Goal: Obtain resource: Download file/media

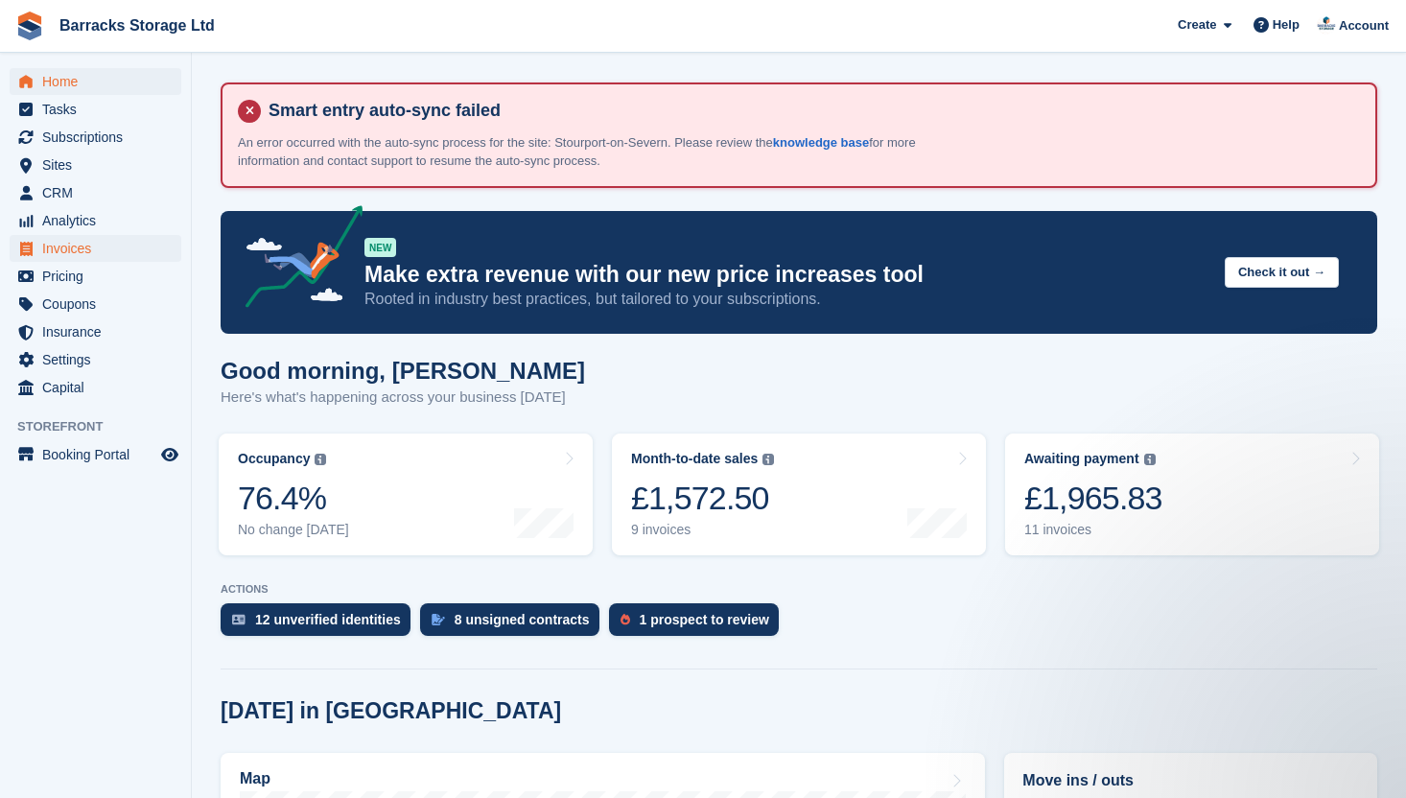
click at [89, 235] on span "Invoices" at bounding box center [99, 248] width 115 height 27
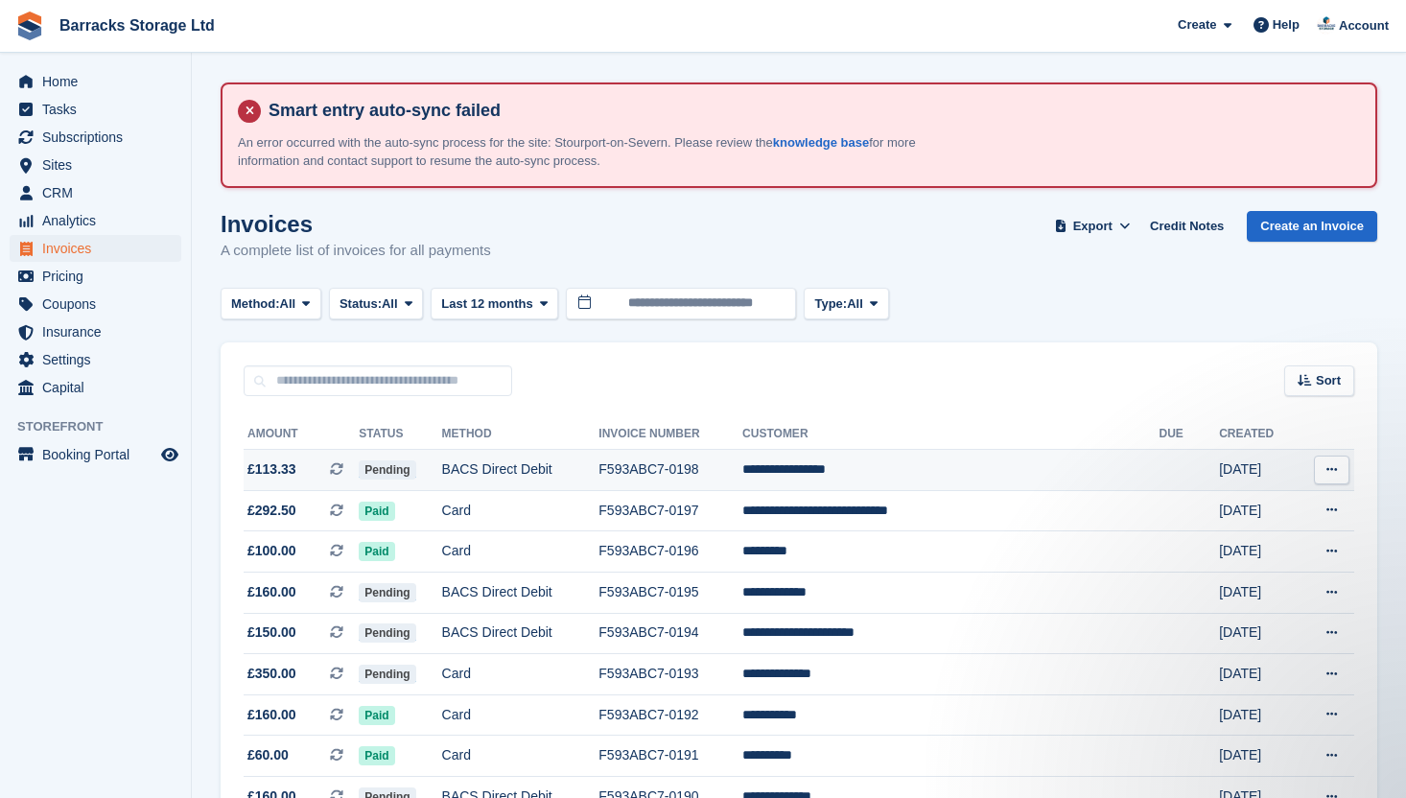
click at [599, 467] on td "BACS Direct Debit" at bounding box center [520, 470] width 157 height 41
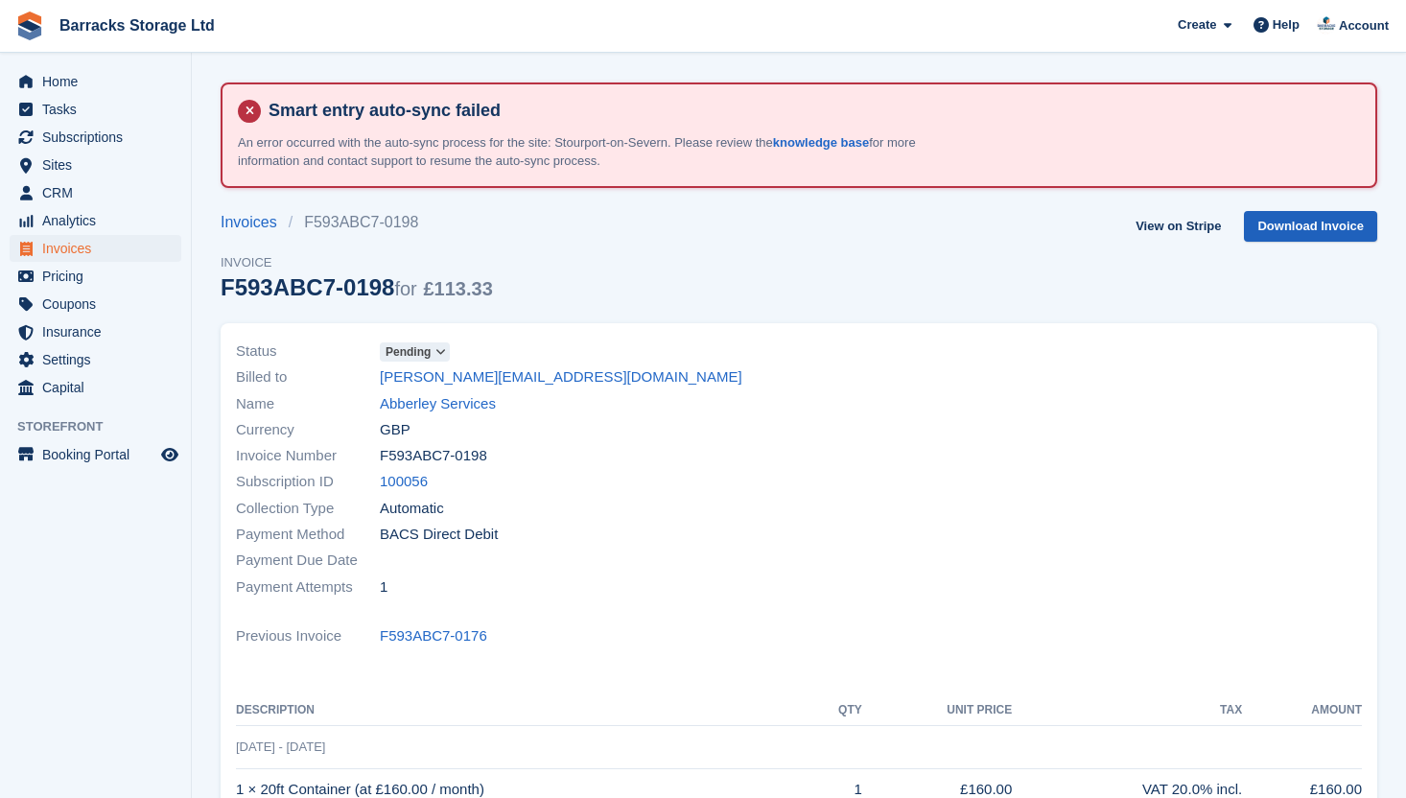
click at [1317, 220] on link "Download Invoice" at bounding box center [1310, 227] width 133 height 32
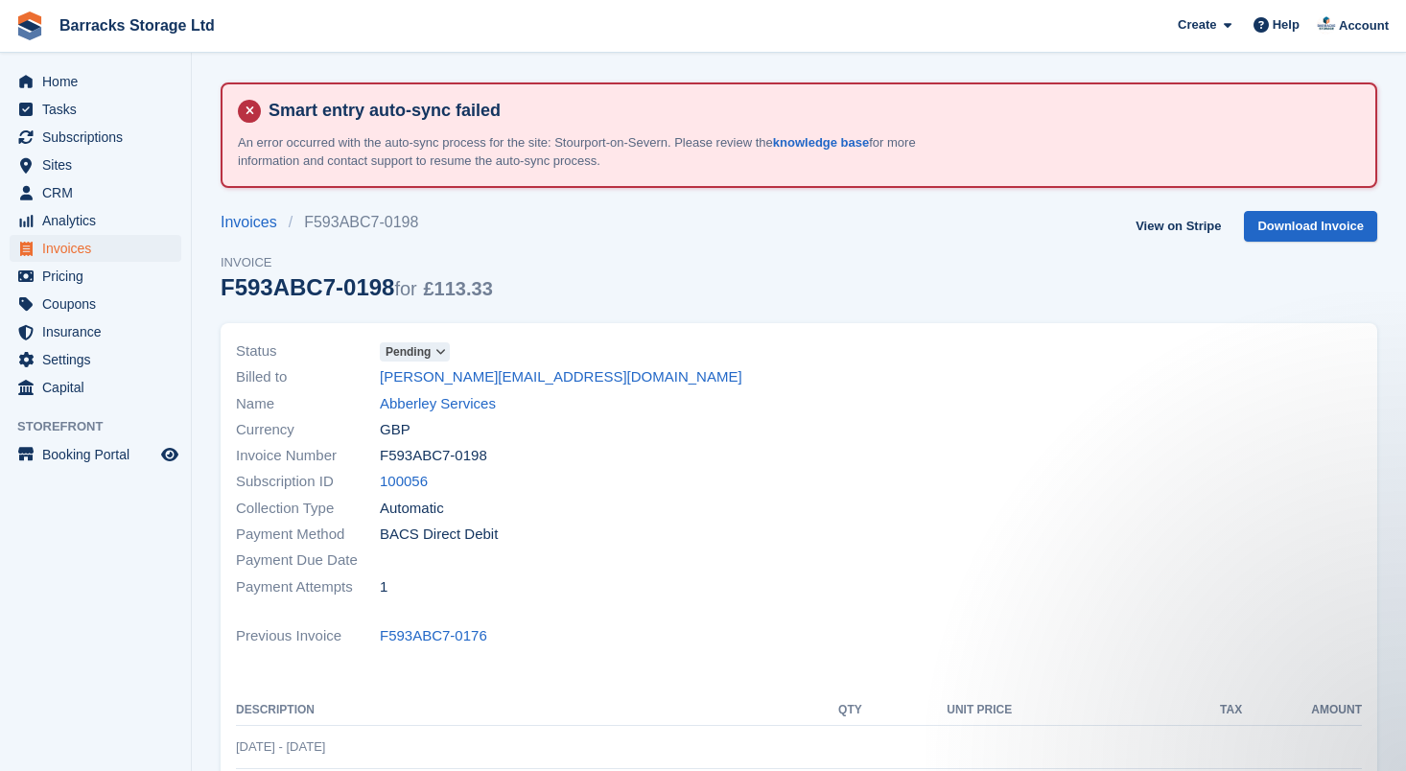
click at [679, 316] on div "Status Pending Billed to brian@abberleyservices.co.uk Name Abberley Services Cu…" at bounding box center [799, 638] width 1180 height 652
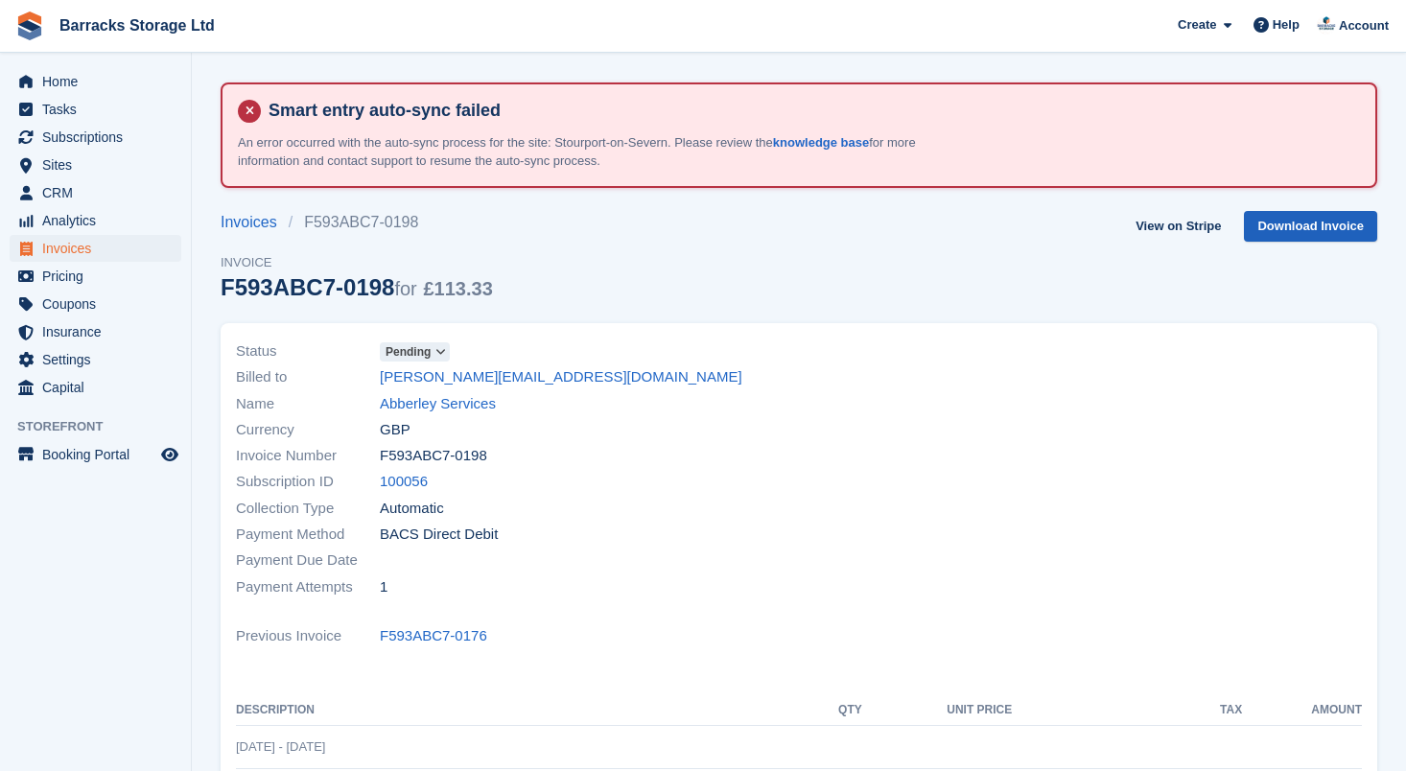
click at [1269, 236] on link "Download Invoice" at bounding box center [1310, 227] width 133 height 32
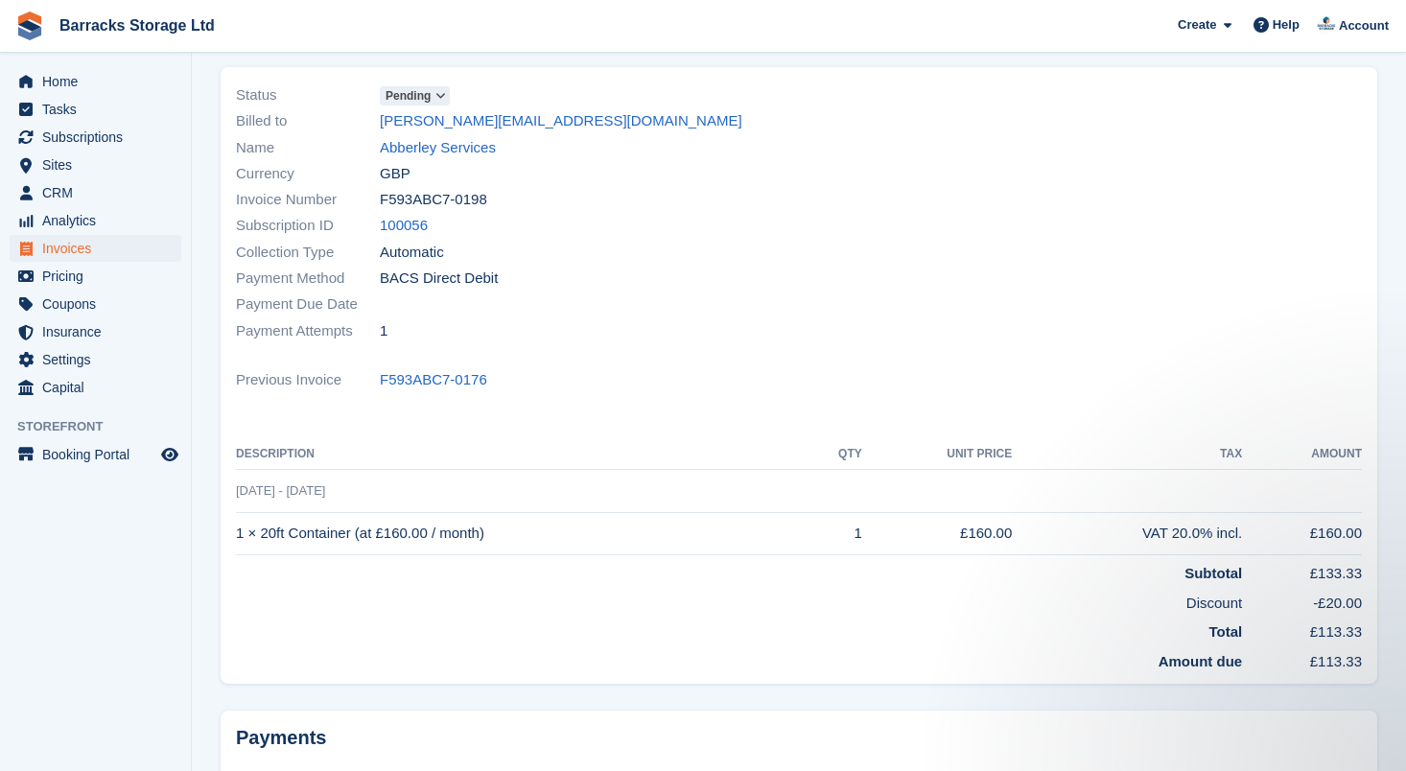
scroll to position [276, 0]
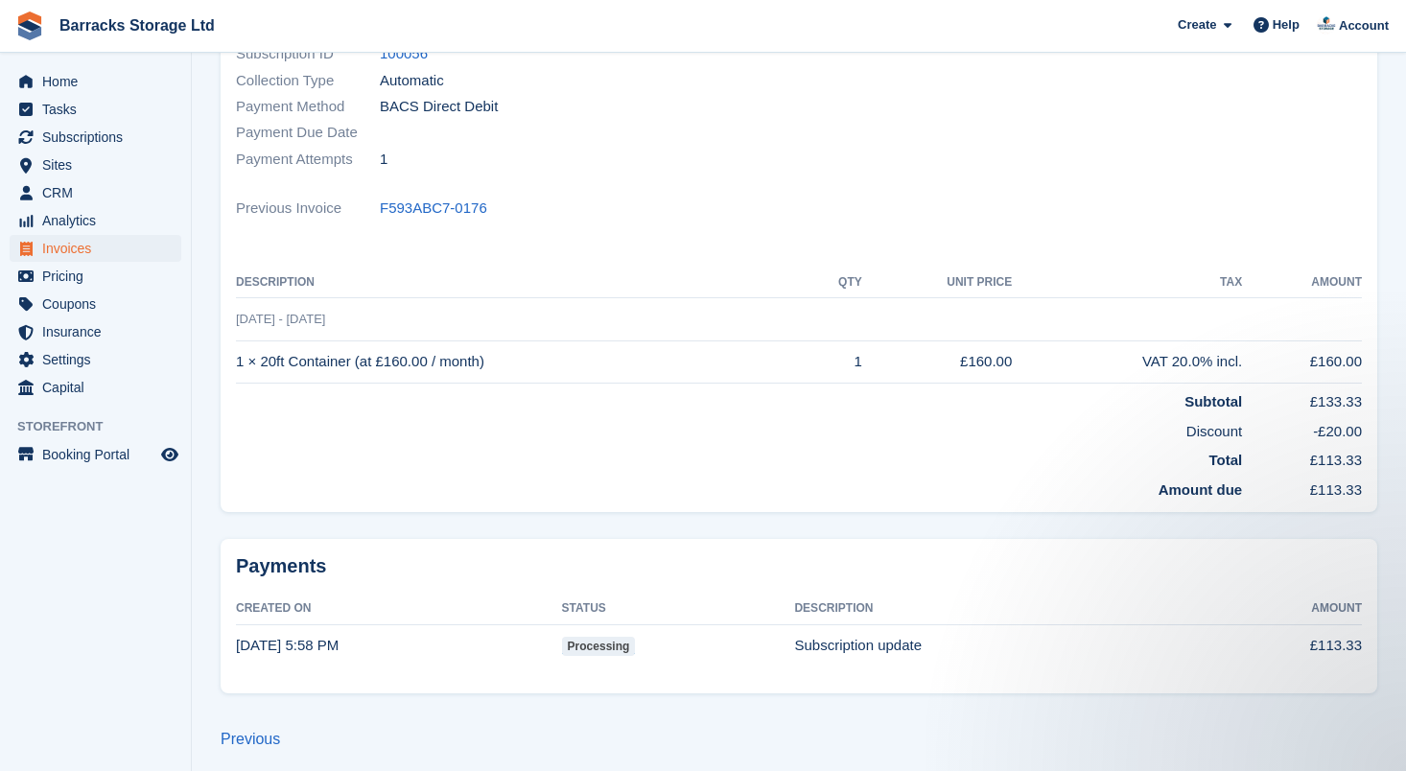
click at [1084, 170] on div at bounding box center [1086, 41] width 574 height 285
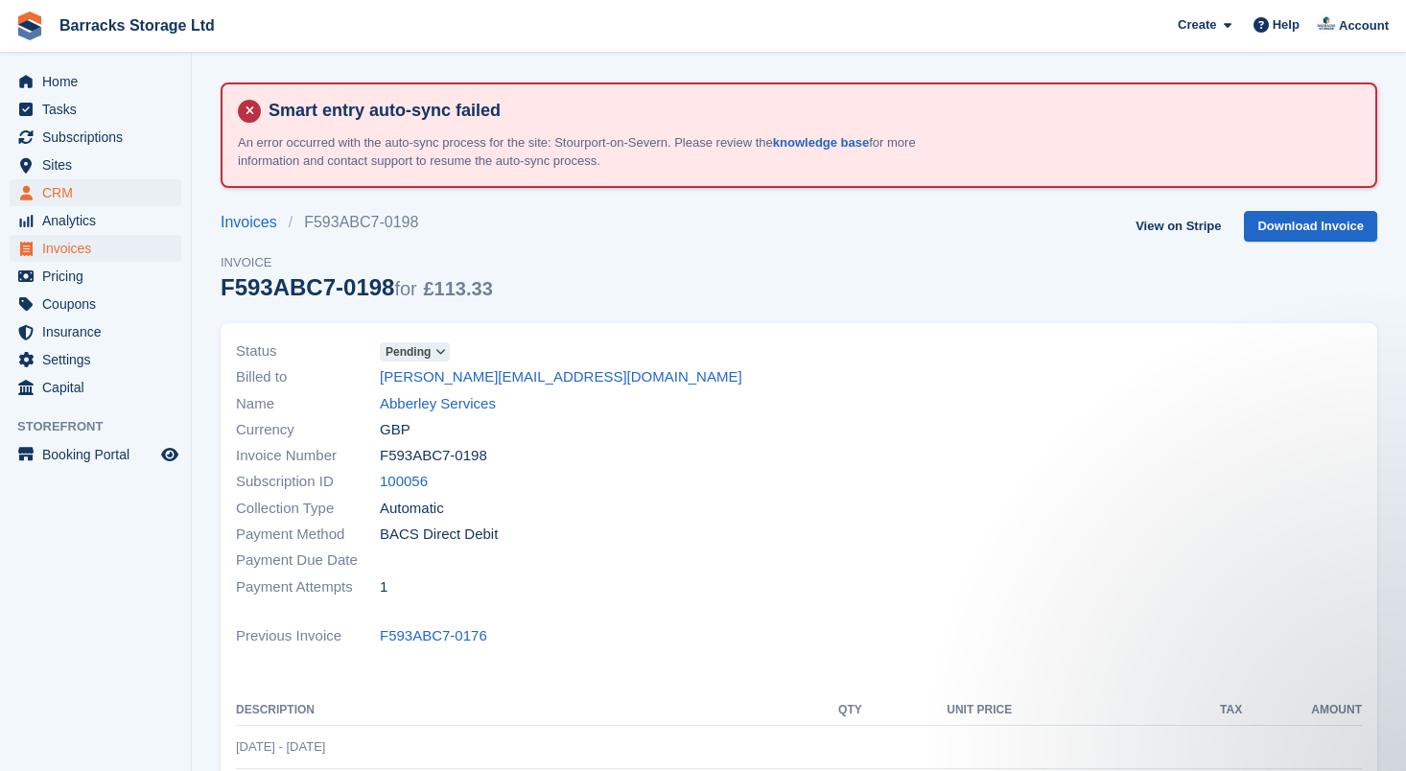
click at [78, 192] on span "CRM" at bounding box center [99, 192] width 115 height 27
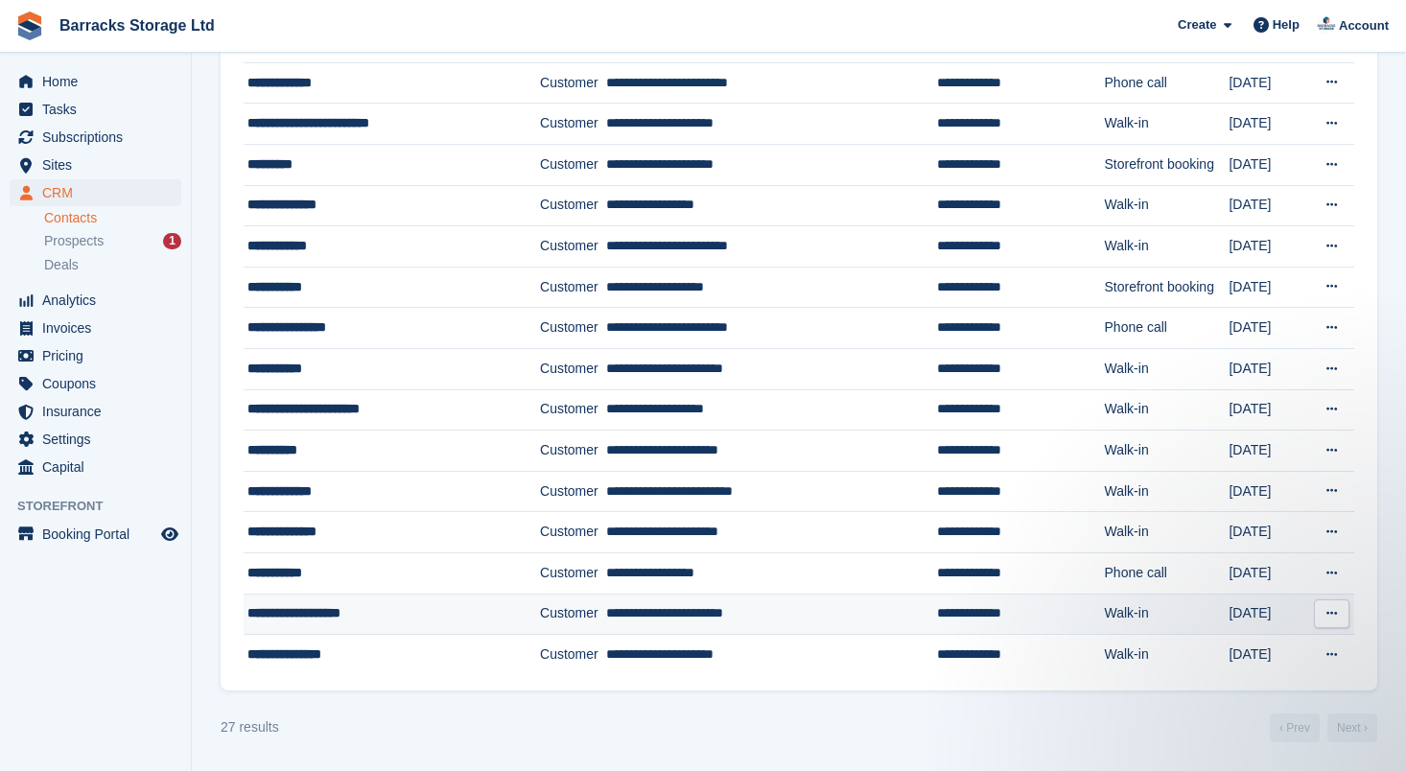
scroll to position [802, 0]
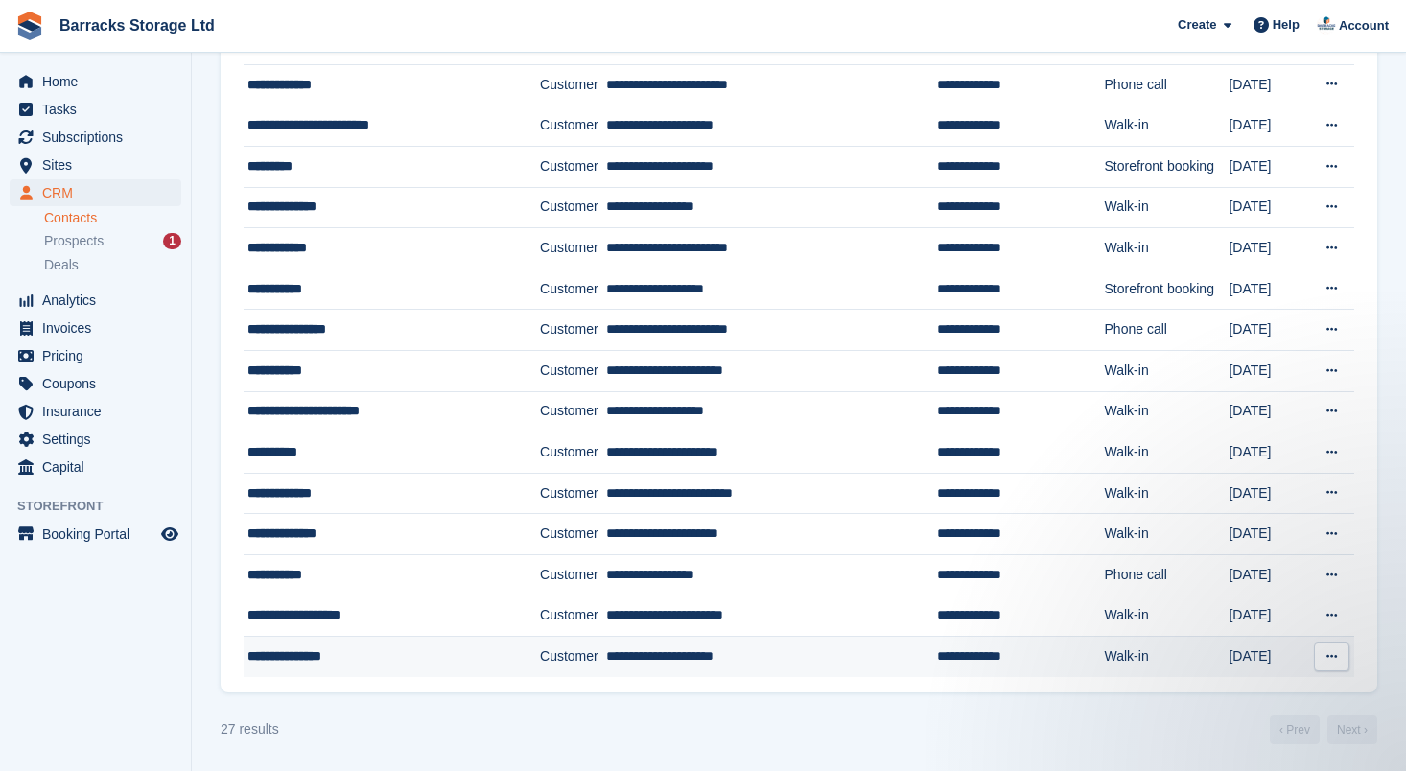
click at [433, 655] on div "**********" at bounding box center [375, 656] width 257 height 20
